Goal: Task Accomplishment & Management: Use online tool/utility

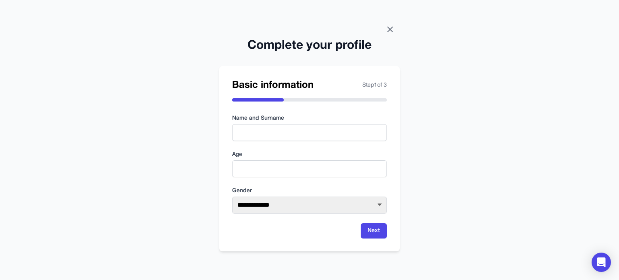
click at [389, 29] on icon at bounding box center [389, 29] width 5 height 5
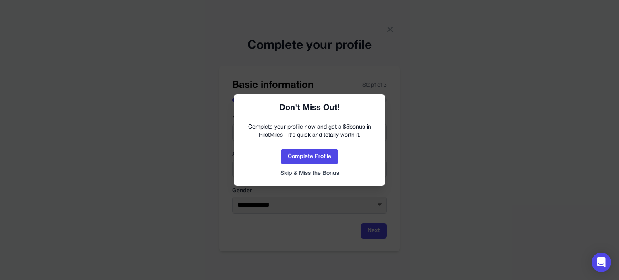
click at [326, 170] on button "Skip & Miss the Bonus" at bounding box center [309, 174] width 135 height 8
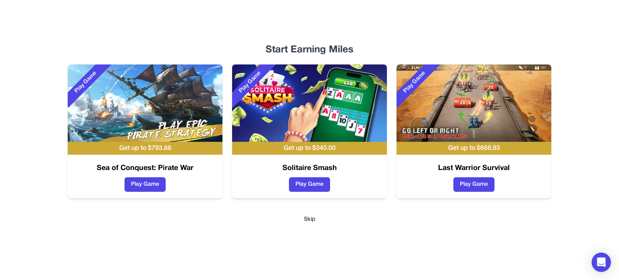
click at [304, 223] on div "Start Earning Miles Play Game Get up to $ 793.88 Sea of Conquest: Pirate War Pl…" at bounding box center [309, 140] width 515 height 280
click at [313, 214] on div "Start Earning Miles Play Game Get up to $ 793.88 Sea of Conquest: Pirate War Pl…" at bounding box center [309, 140] width 515 height 280
click at [312, 217] on button "Skip" at bounding box center [310, 219] width 12 height 8
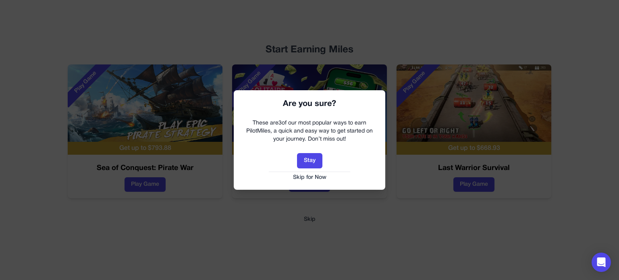
click at [325, 179] on button "Skip for Now" at bounding box center [309, 178] width 135 height 8
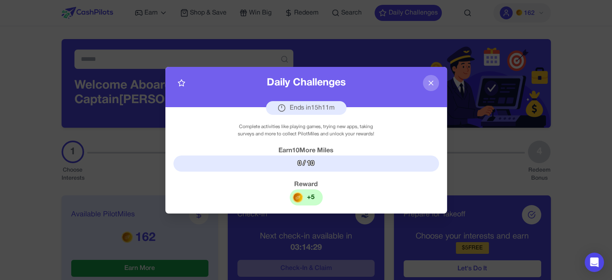
click at [430, 80] on icon at bounding box center [431, 83] width 8 height 8
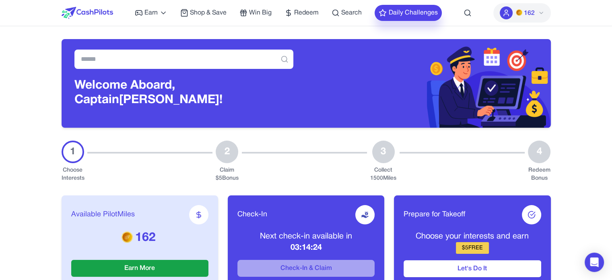
click at [411, 7] on button "Daily Challenges" at bounding box center [408, 13] width 67 height 16
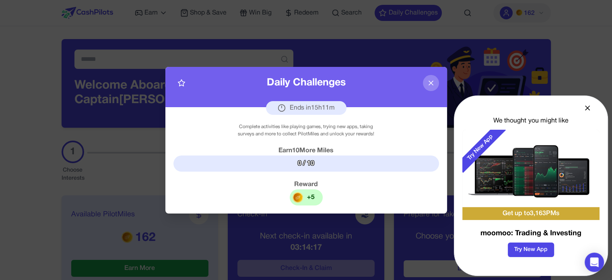
click at [434, 82] on icon at bounding box center [431, 83] width 8 height 8
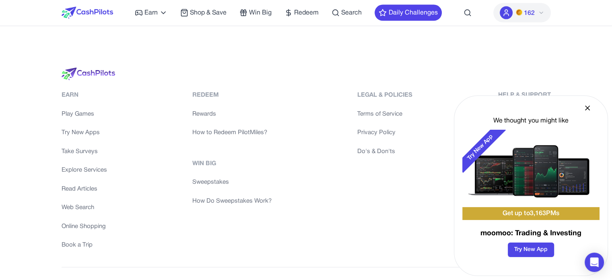
scroll to position [1840, 0]
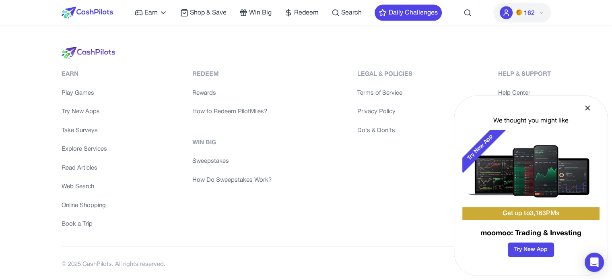
click at [587, 107] on icon at bounding box center [588, 108] width 4 height 4
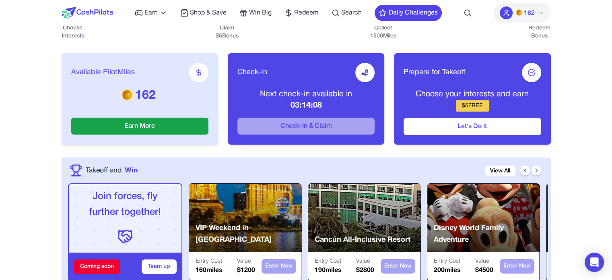
scroll to position [0, 0]
